Goal: Check status: Check status

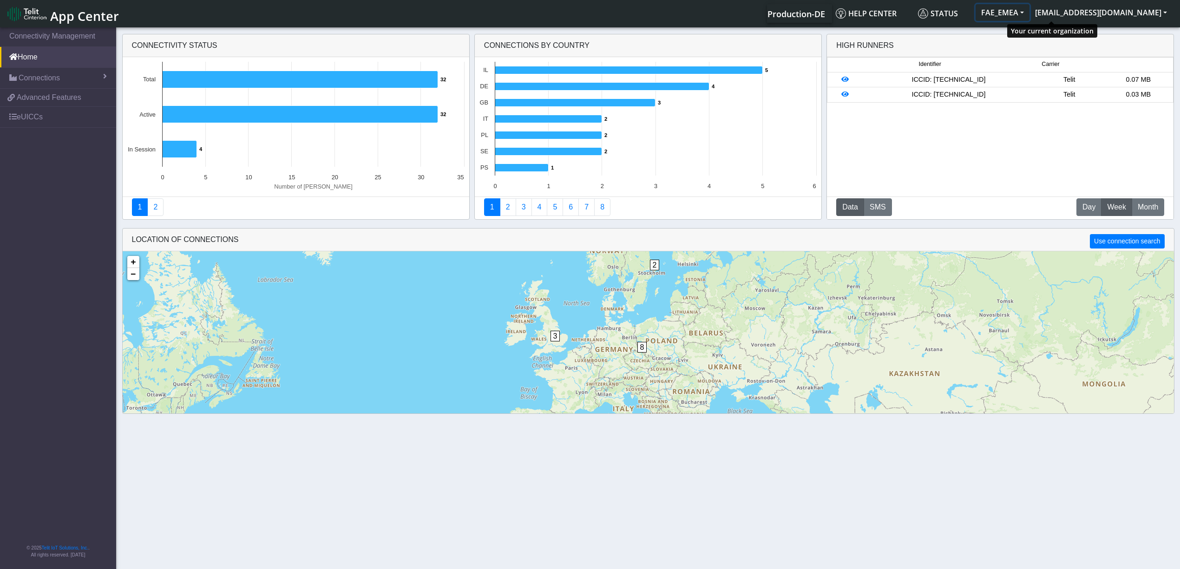
click at [1029, 12] on button "FAE_EMEA" at bounding box center [1002, 12] width 54 height 17
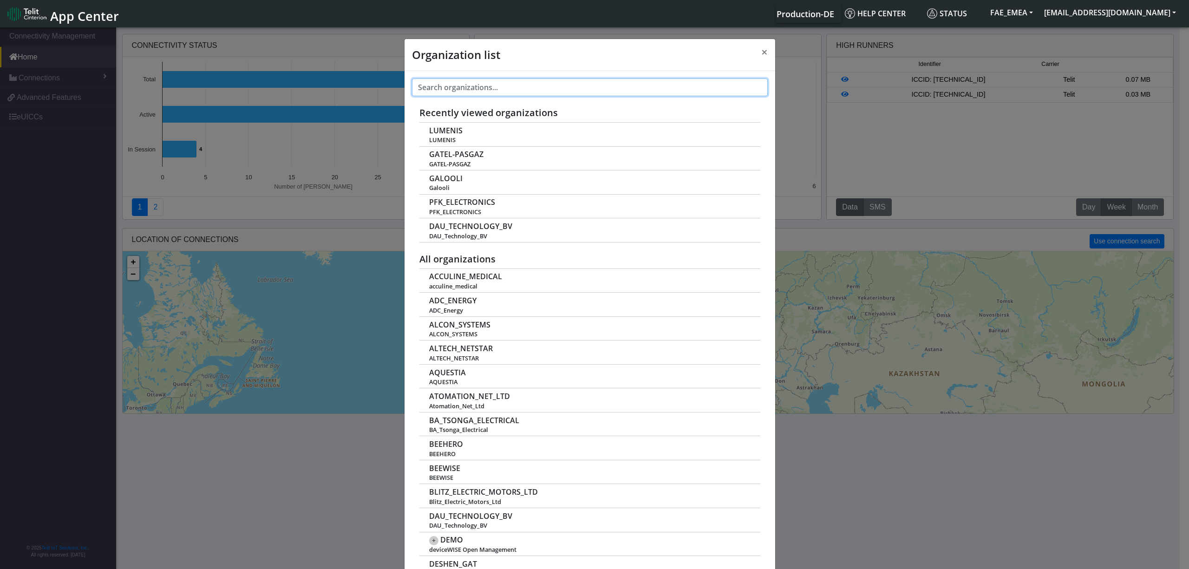
click at [501, 82] on input "text" at bounding box center [590, 87] width 356 height 18
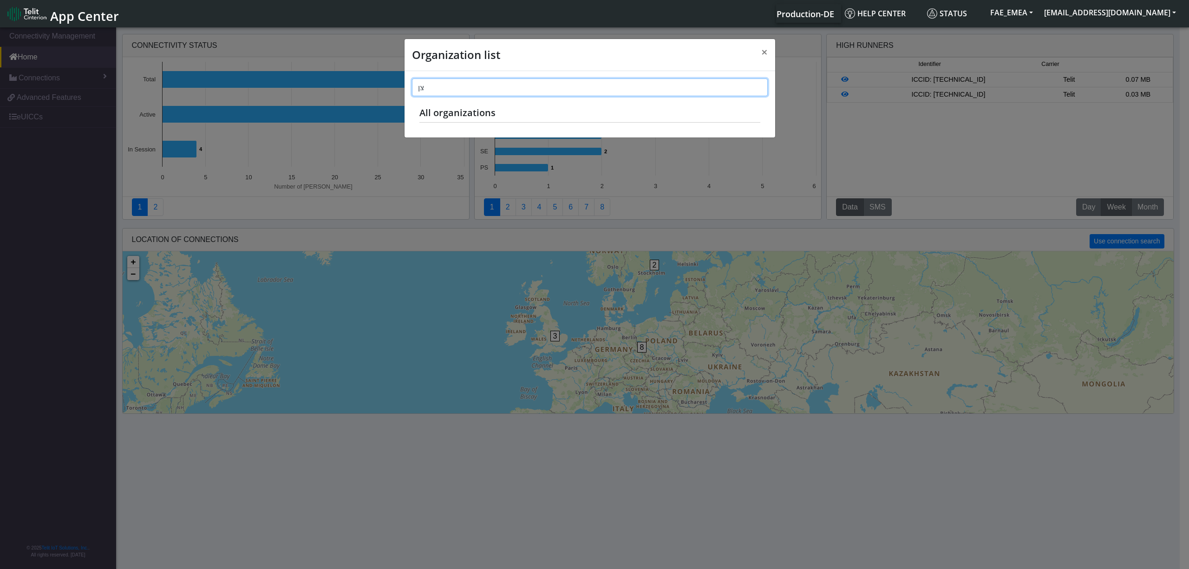
type input "צ"
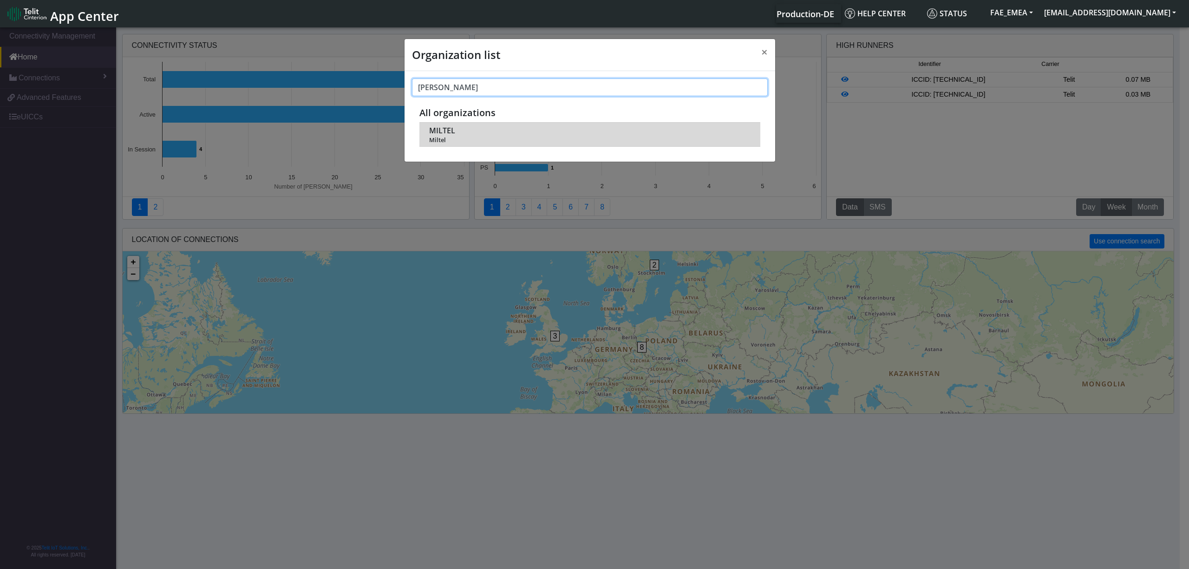
type input "milt"
click at [441, 124] on td "MILTEL Miltel" at bounding box center [589, 135] width 341 height 24
click at [439, 128] on span "MILTEL" at bounding box center [442, 130] width 26 height 9
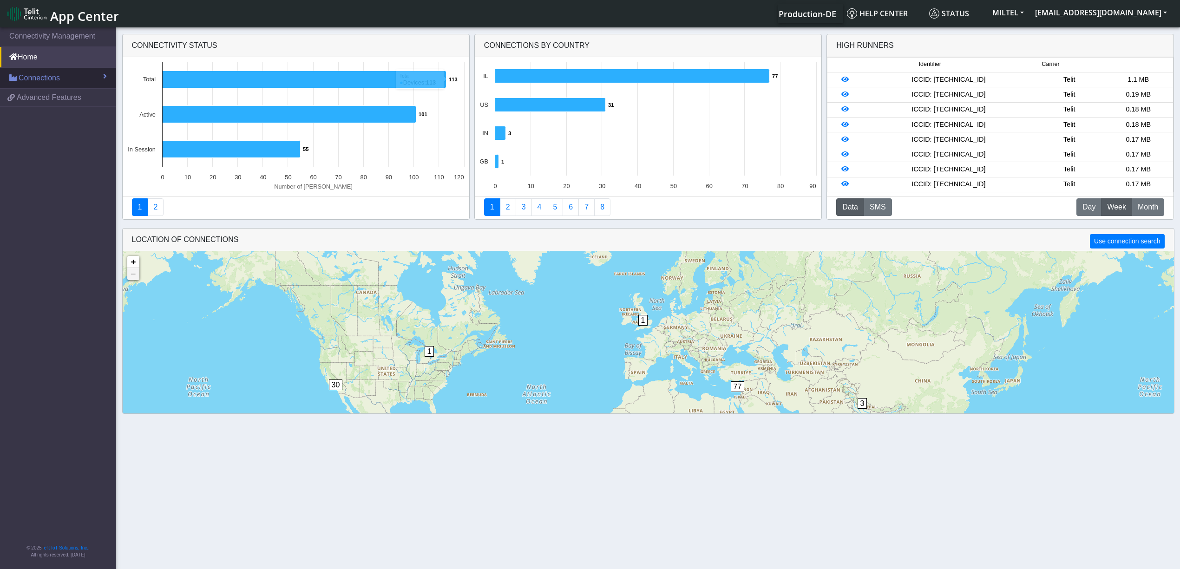
click at [88, 69] on link "Connections" at bounding box center [58, 78] width 116 height 20
click at [39, 93] on link "List" at bounding box center [58, 98] width 116 height 20
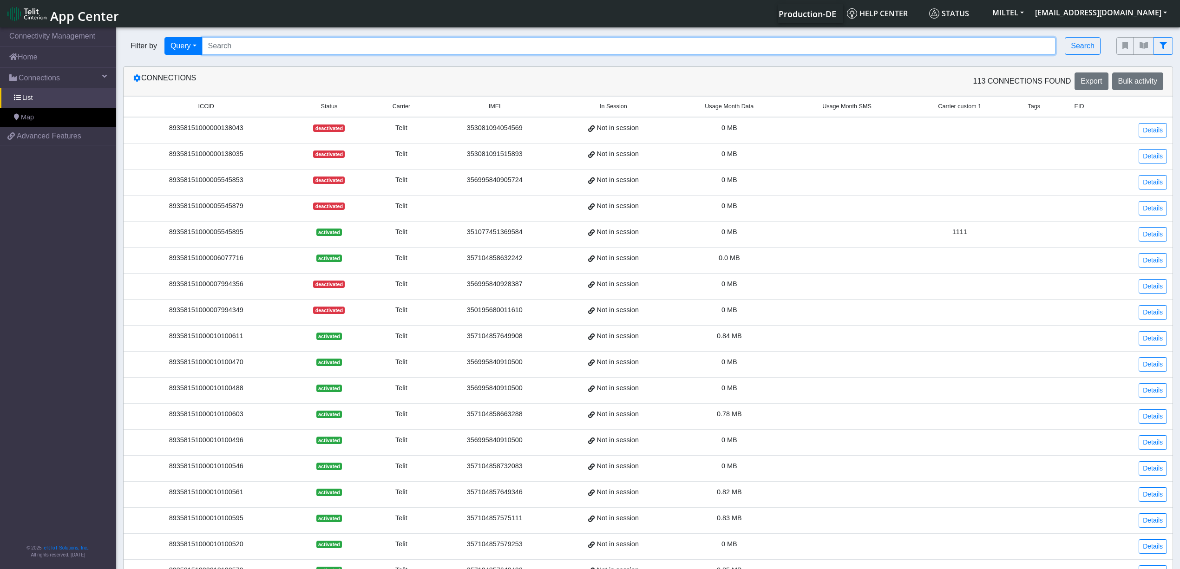
click at [274, 50] on input "Search..." at bounding box center [629, 46] width 854 height 18
paste input "89358151000006078045"
type input "89358151000006078045"
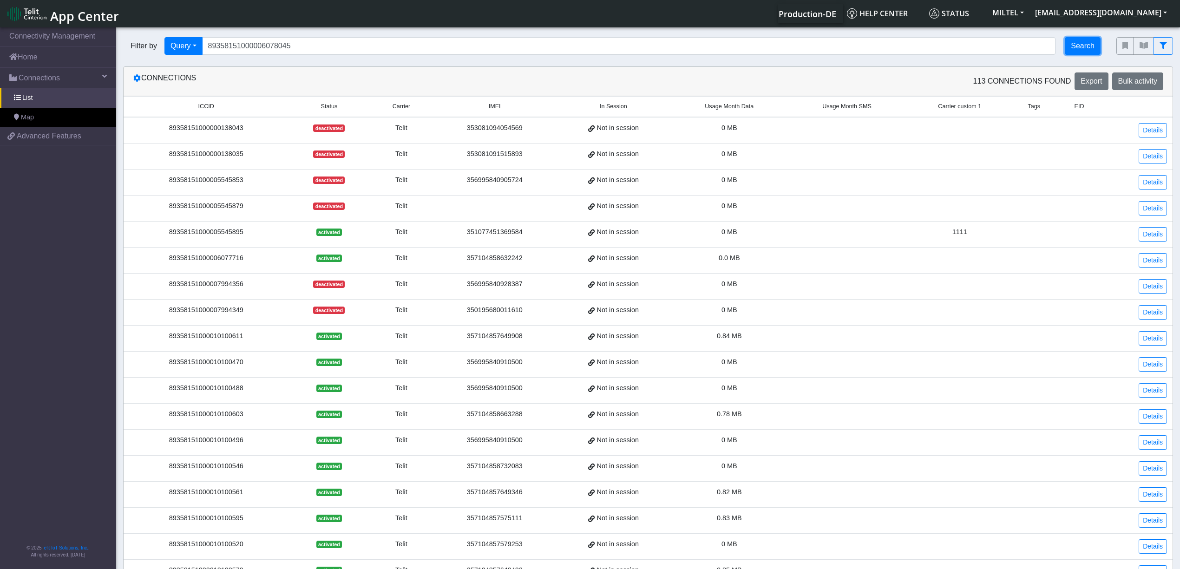
click at [1087, 44] on button "Search" at bounding box center [1083, 46] width 36 height 18
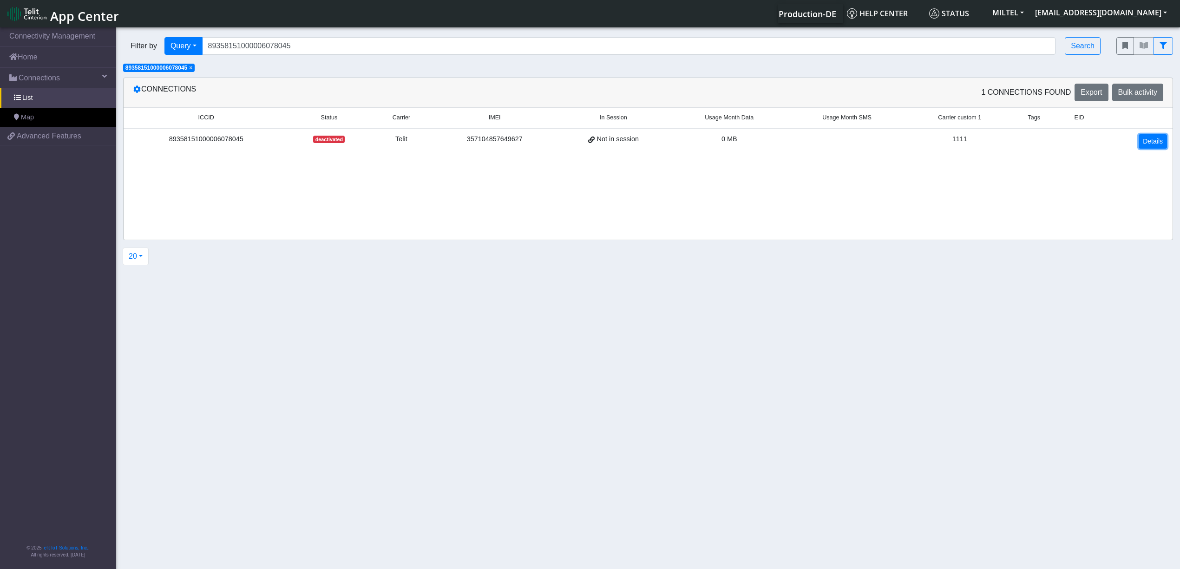
click at [1154, 142] on link "Details" at bounding box center [1152, 141] width 28 height 14
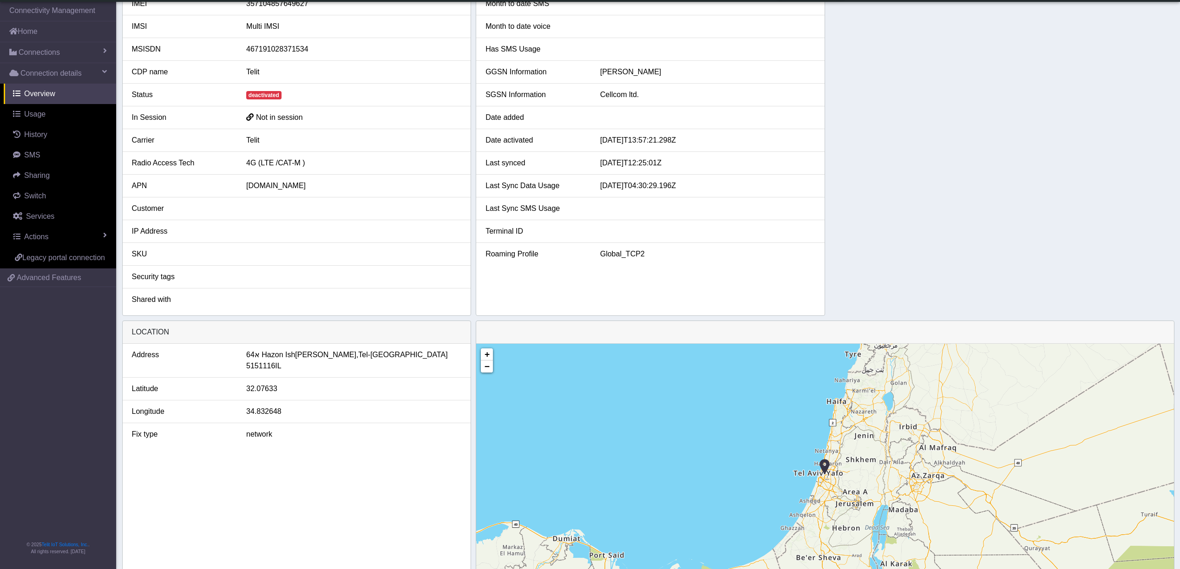
scroll to position [114, 0]
